Goal: Task Accomplishment & Management: Use online tool/utility

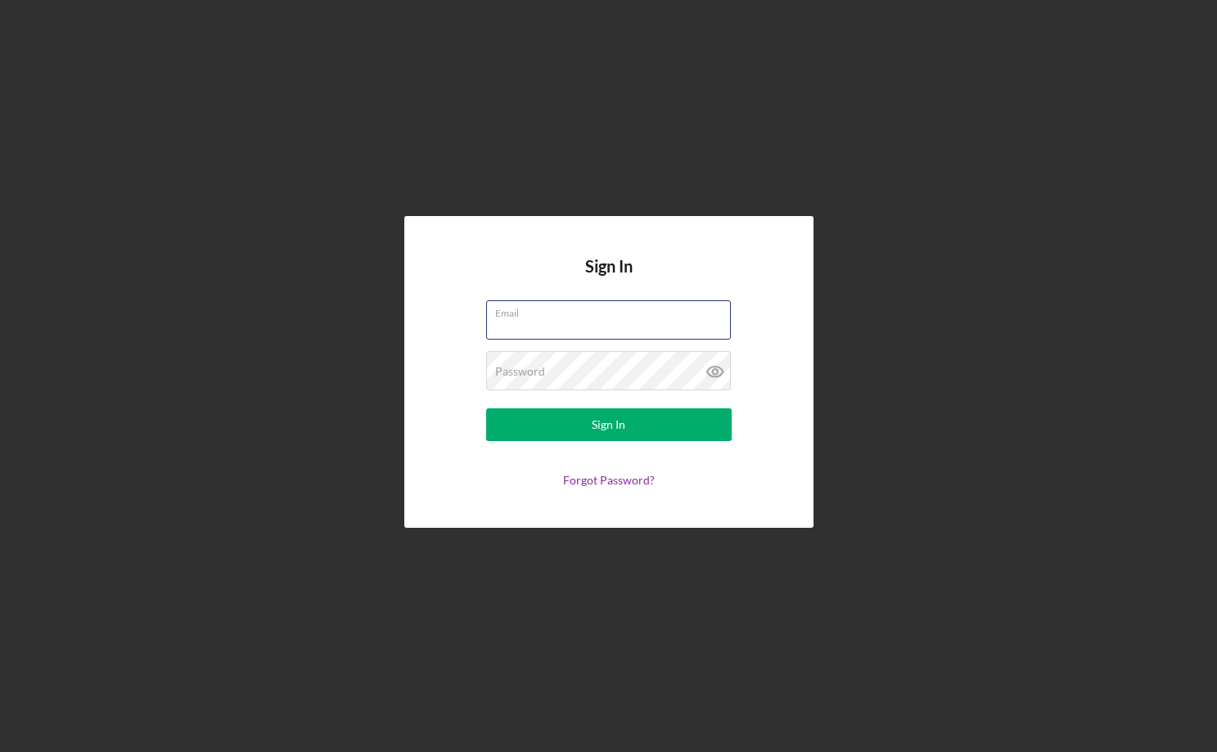
type input "accidentalantiquarian@gmail.com"
drag, startPoint x: 599, startPoint y: 435, endPoint x: 591, endPoint y: 562, distance: 128.0
click at [599, 435] on div "Sign In" at bounding box center [609, 424] width 34 height 33
